Goal: Check status: Check status

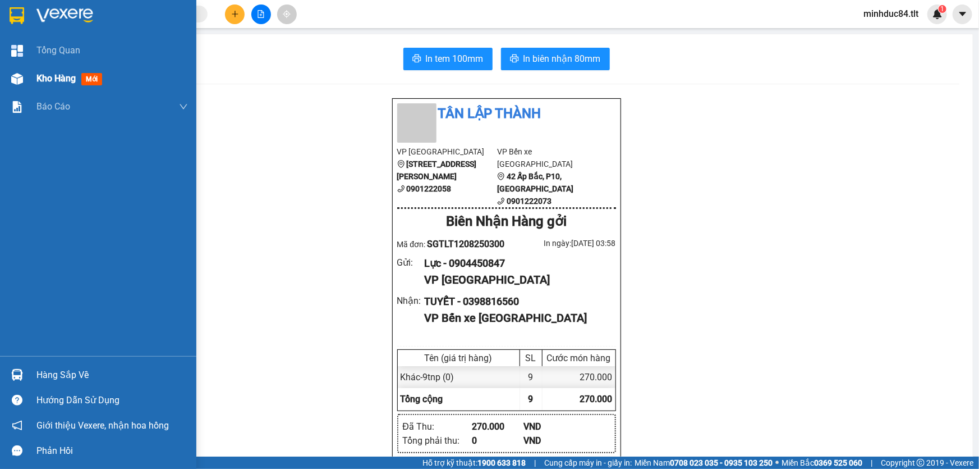
click at [55, 76] on span "Kho hàng" at bounding box center [55, 78] width 39 height 11
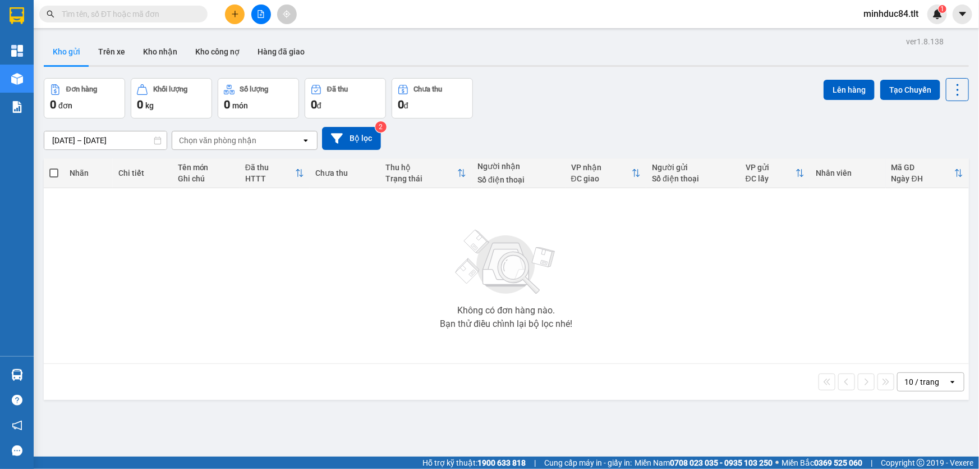
click at [916, 382] on div "10 / trang" at bounding box center [922, 381] width 35 height 11
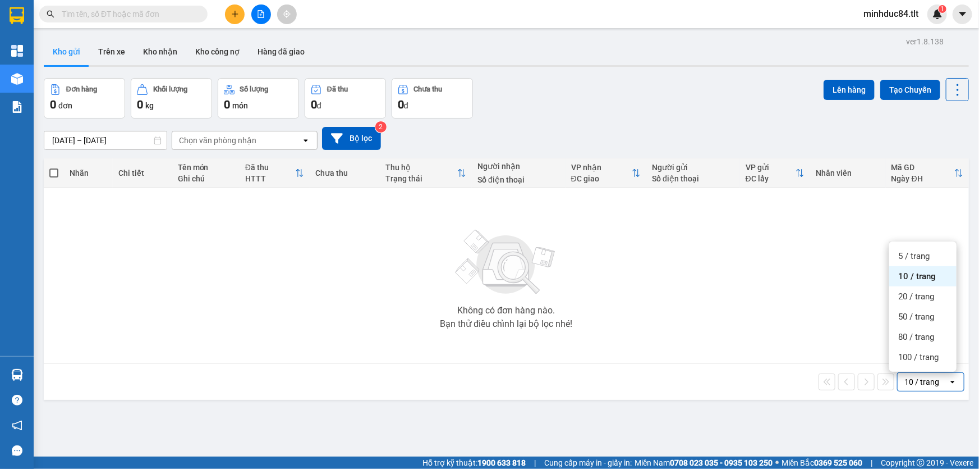
click at [920, 359] on span "100 / trang" at bounding box center [918, 356] width 40 height 11
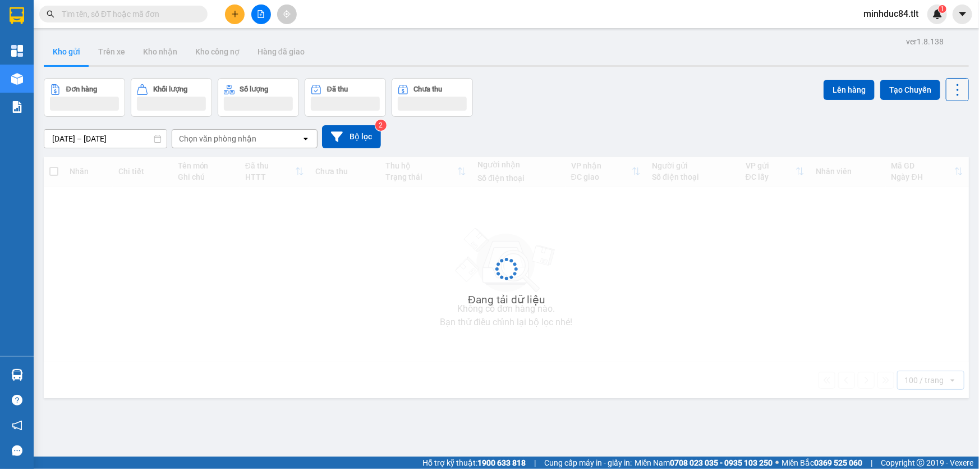
click at [950, 90] on icon at bounding box center [958, 90] width 16 height 16
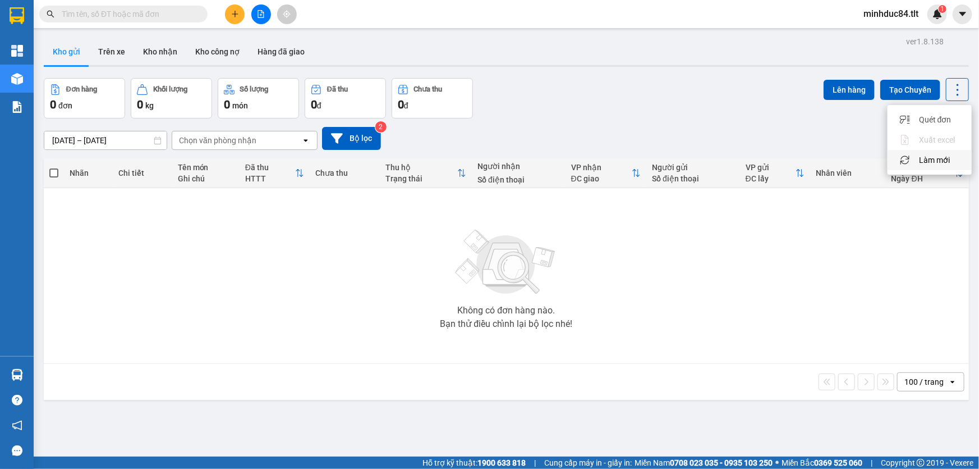
click at [935, 157] on span "Làm mới" at bounding box center [934, 159] width 31 height 11
click at [950, 93] on icon at bounding box center [958, 90] width 16 height 16
click at [933, 158] on span "Làm mới" at bounding box center [934, 159] width 31 height 11
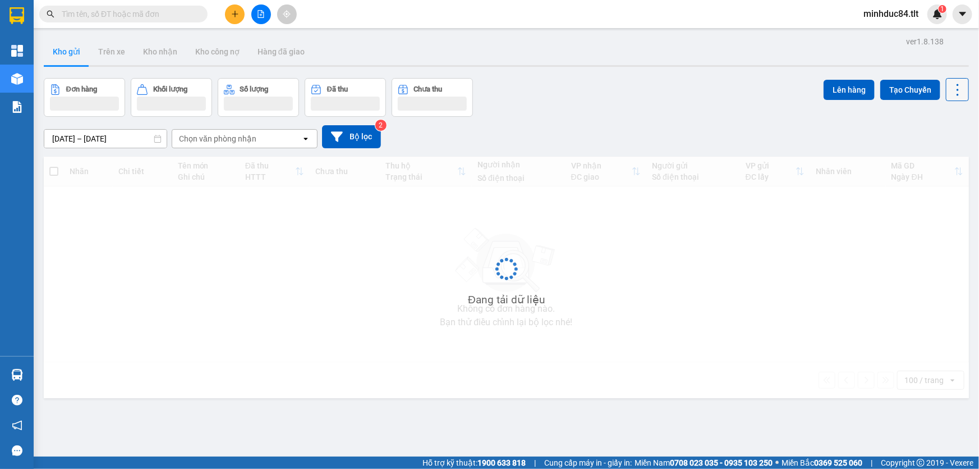
click at [951, 93] on icon at bounding box center [958, 90] width 16 height 16
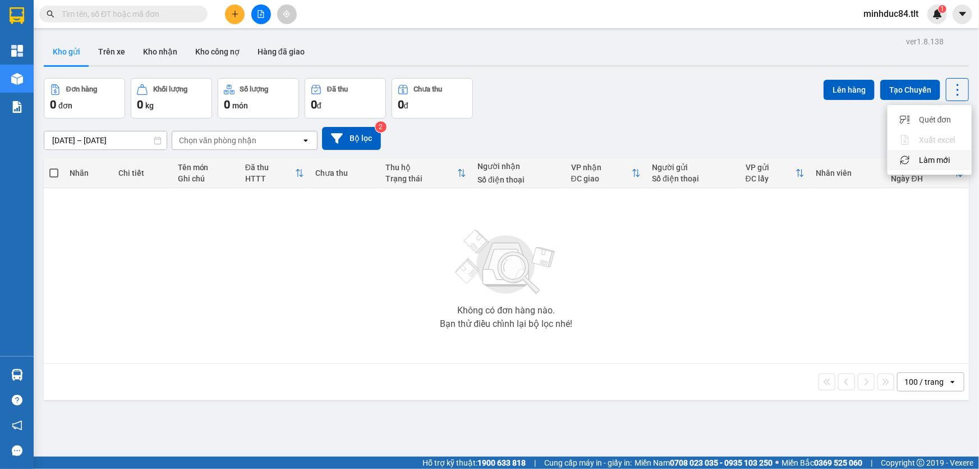
click at [933, 162] on span "Làm mới" at bounding box center [934, 159] width 31 height 11
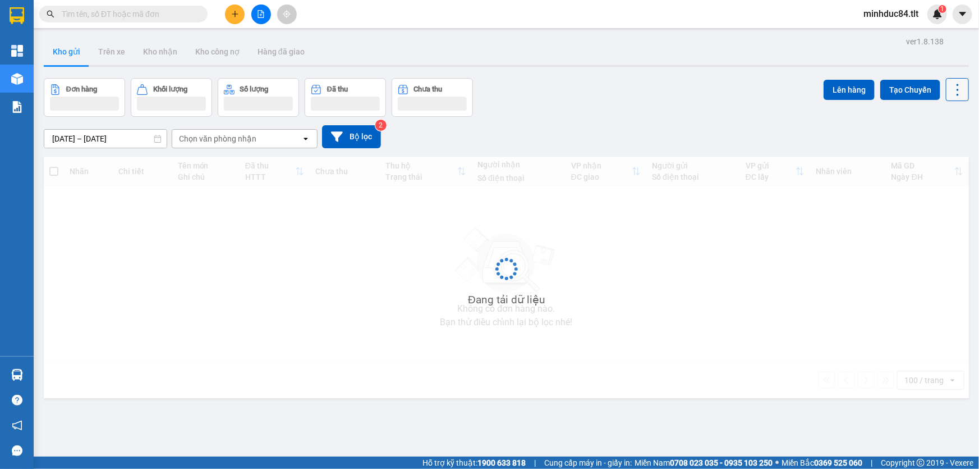
click at [950, 92] on icon at bounding box center [958, 90] width 16 height 16
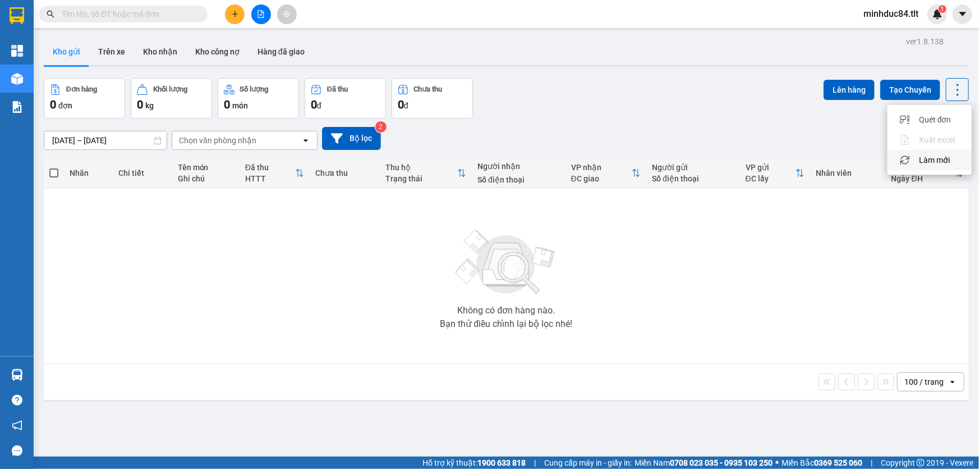
click at [937, 158] on span "Làm mới" at bounding box center [934, 159] width 31 height 11
click at [950, 88] on icon at bounding box center [958, 90] width 16 height 16
click at [933, 162] on span "Làm mới" at bounding box center [934, 159] width 31 height 11
click at [950, 95] on icon at bounding box center [958, 90] width 16 height 16
click at [933, 163] on span "Làm mới" at bounding box center [934, 159] width 31 height 11
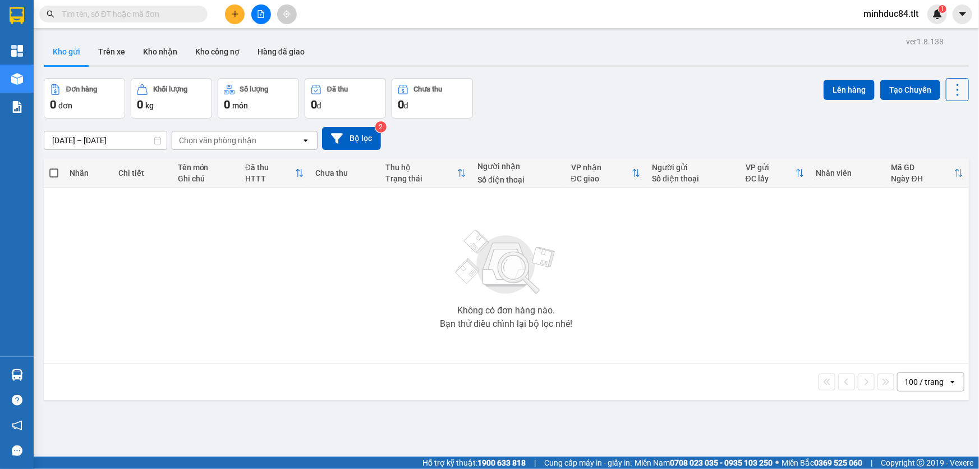
click at [950, 91] on icon at bounding box center [958, 90] width 16 height 16
click at [930, 160] on span "Làm mới" at bounding box center [934, 159] width 31 height 11
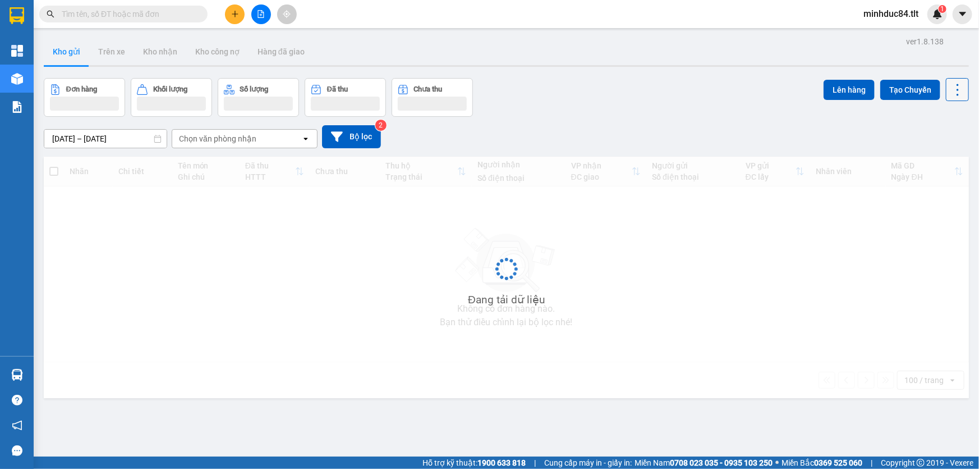
click at [950, 86] on icon at bounding box center [958, 90] width 16 height 16
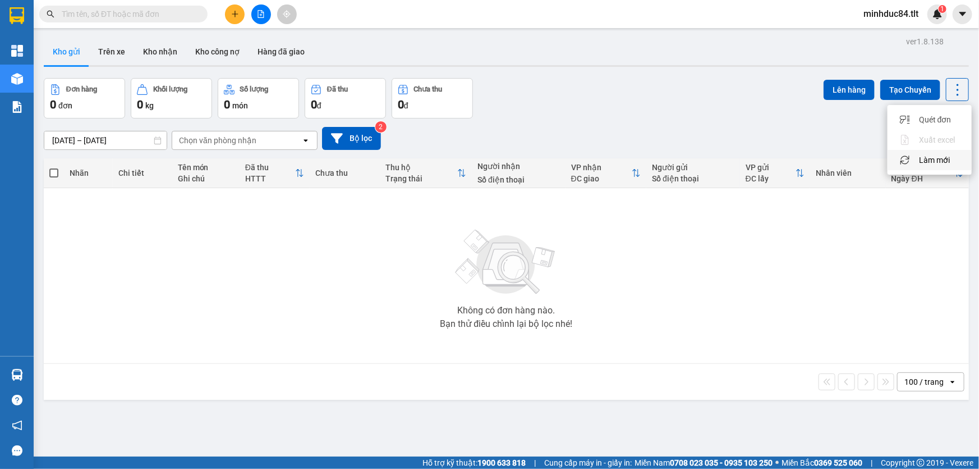
click at [936, 162] on span "Làm mới" at bounding box center [934, 159] width 31 height 11
click at [127, 6] on span at bounding box center [123, 14] width 168 height 17
click at [127, 14] on input "text" at bounding box center [128, 14] width 132 height 12
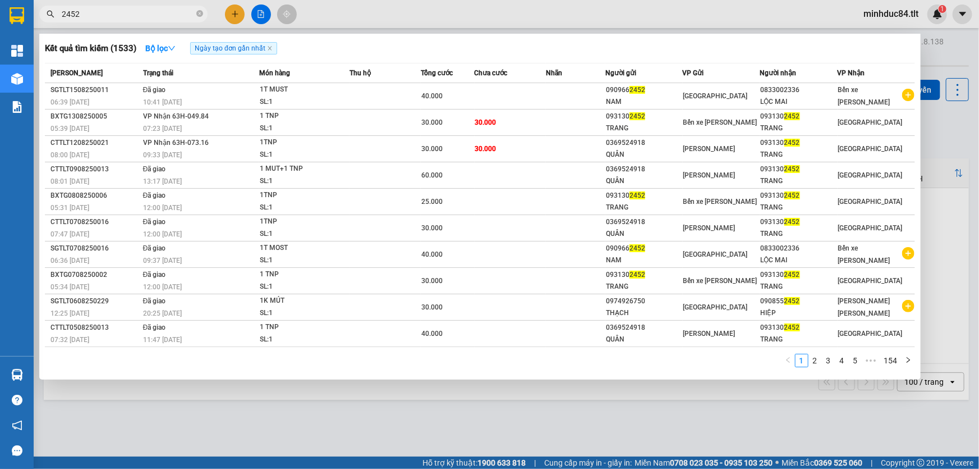
type input "2452"
click at [117, 17] on input "2452" at bounding box center [128, 14] width 132 height 12
